Goal: Register for event/course

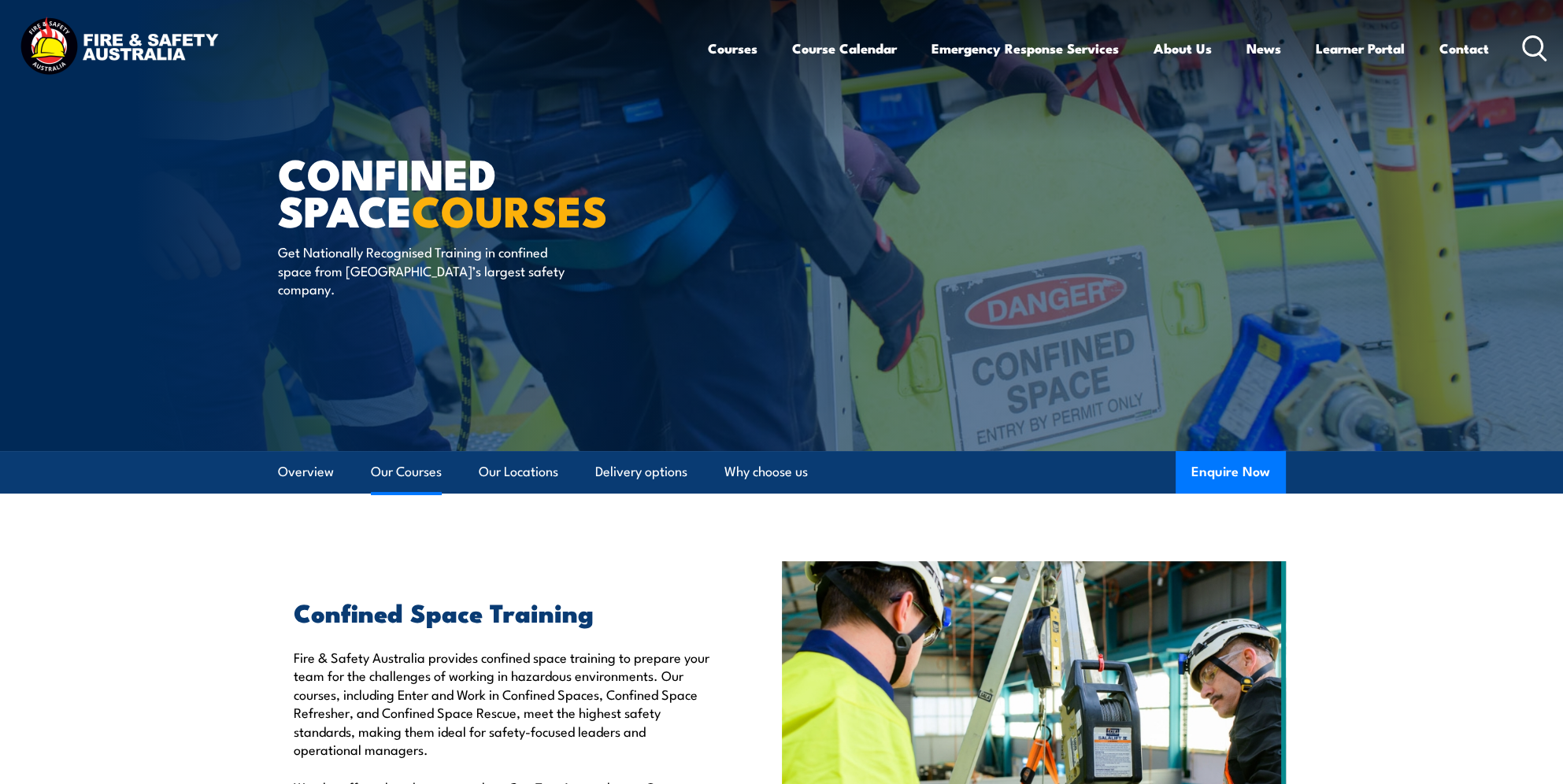
click at [392, 475] on link "Our Courses" at bounding box center [406, 472] width 71 height 42
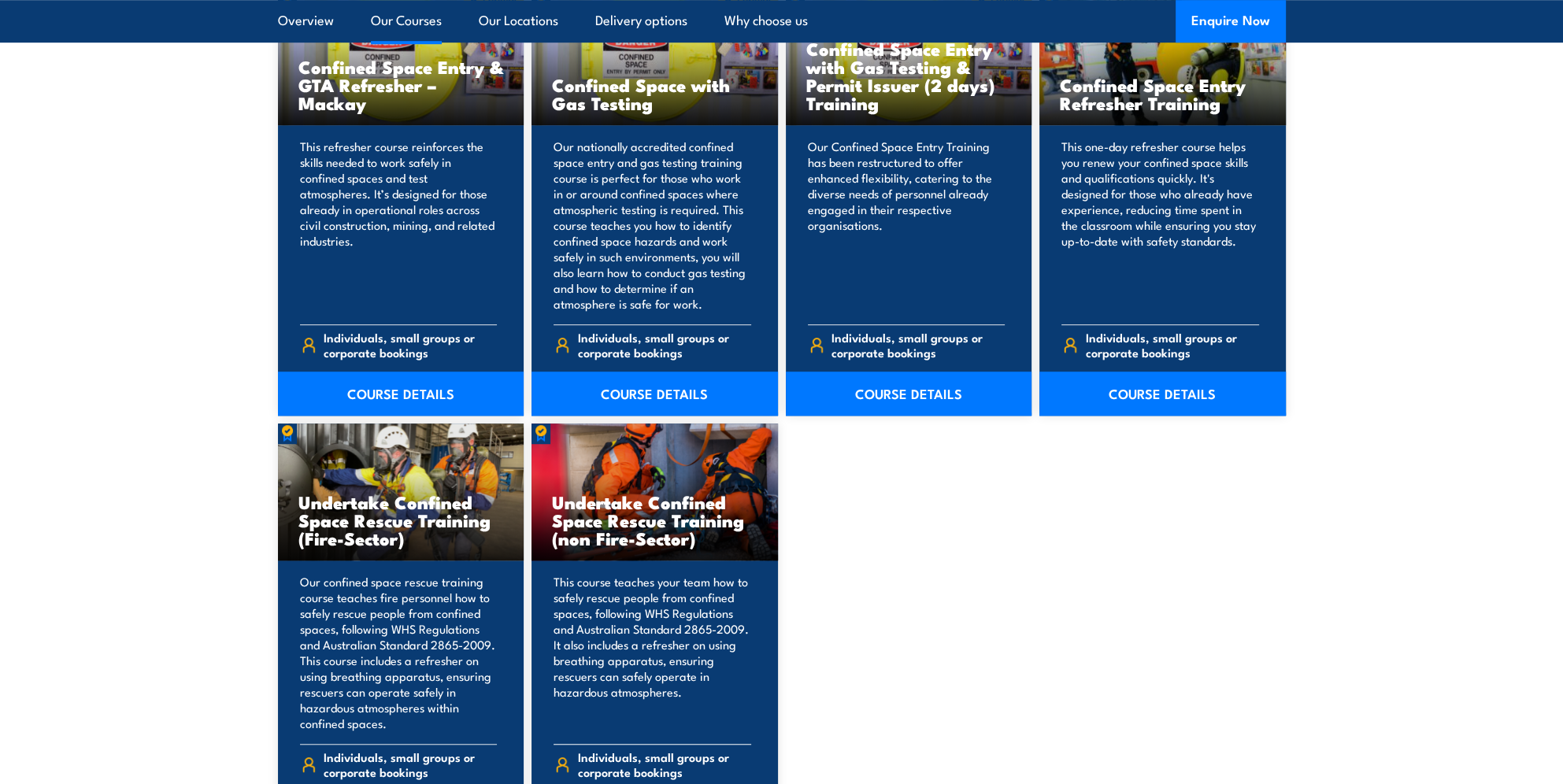
scroll to position [1430, 0]
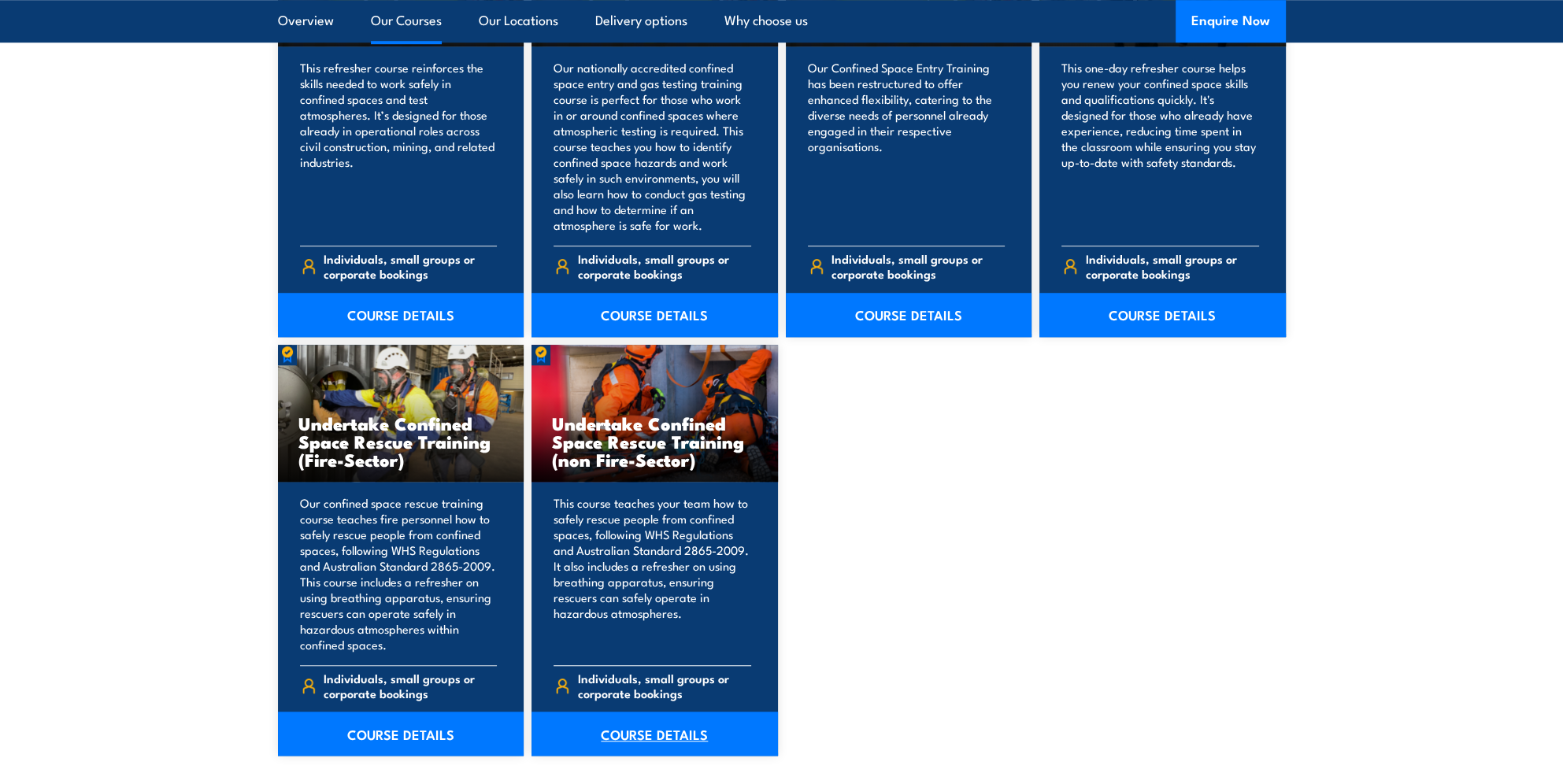
click at [648, 728] on link "COURSE DETAILS" at bounding box center [654, 734] width 247 height 44
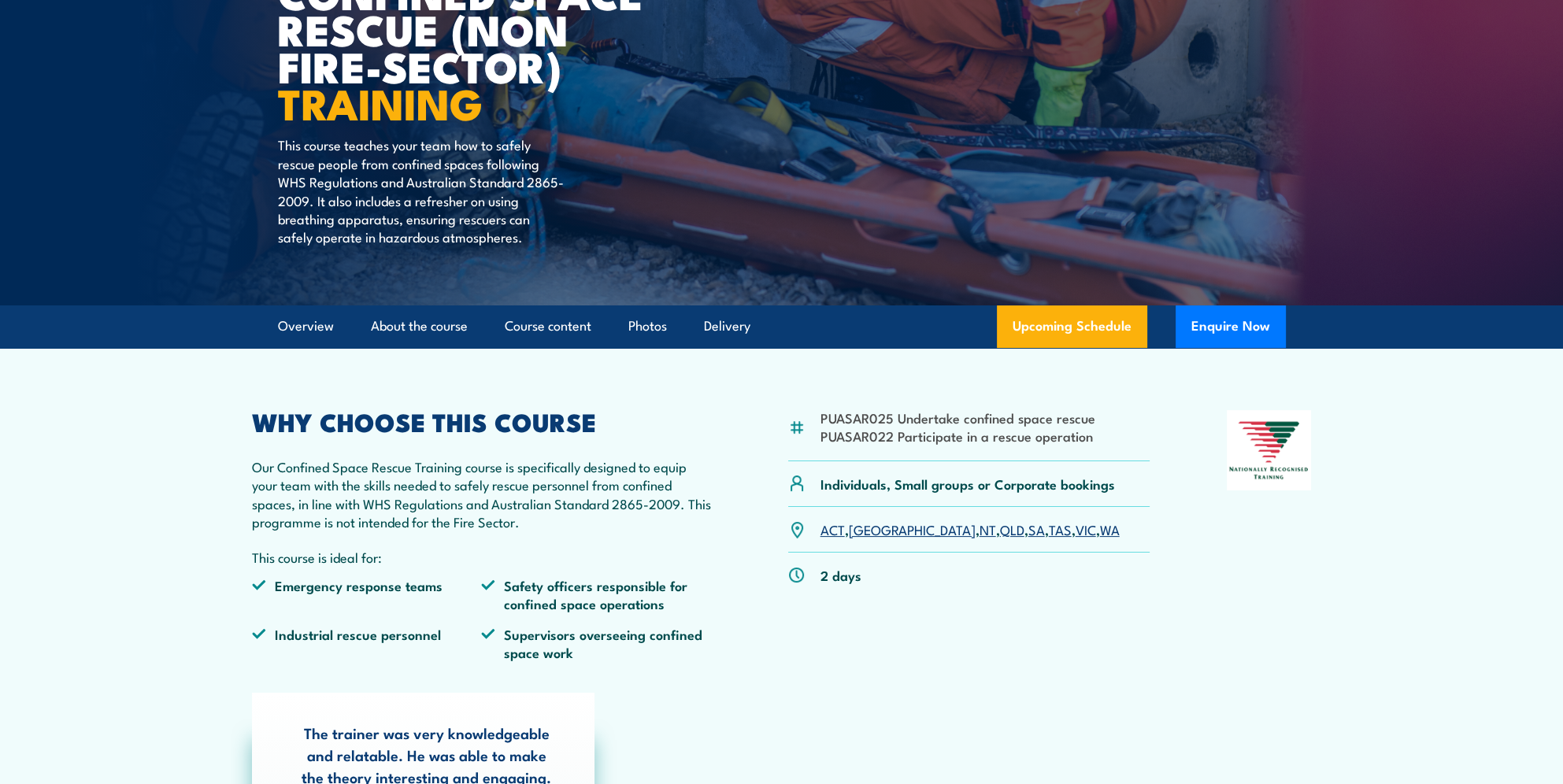
scroll to position [551, 0]
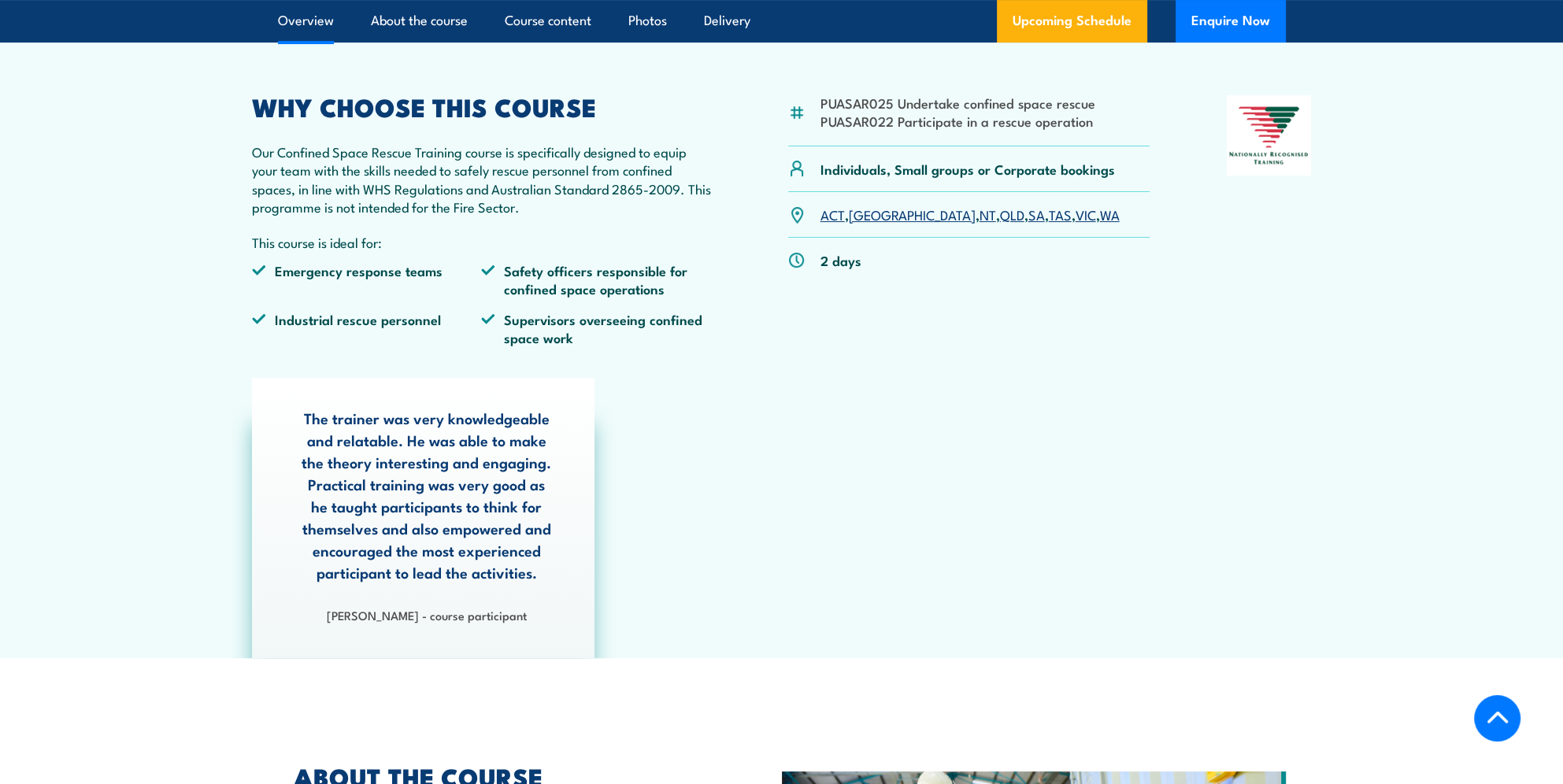
click at [1100, 216] on link "WA" at bounding box center [1110, 214] width 20 height 19
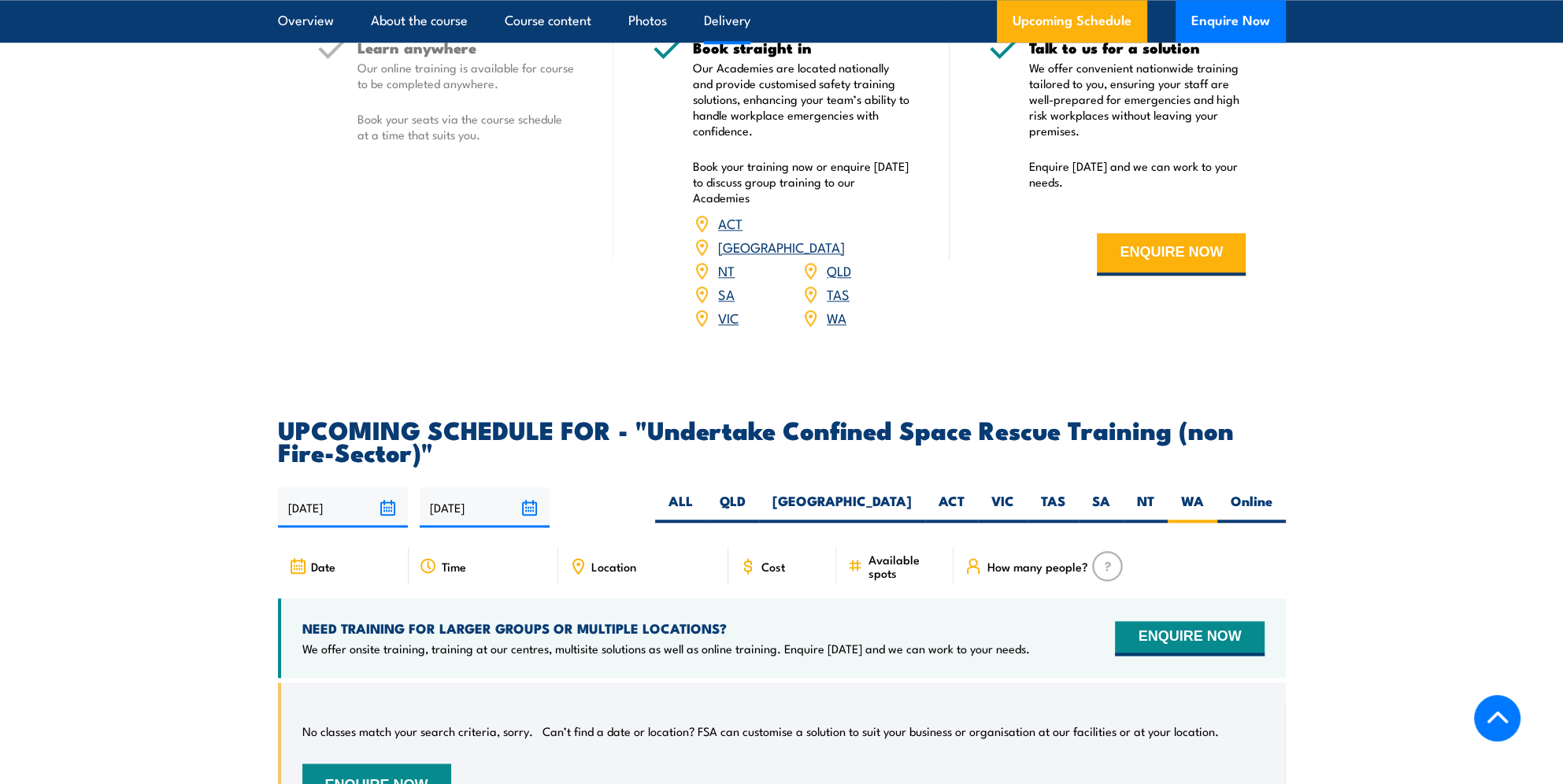
scroll to position [2524, 0]
